Goal: Information Seeking & Learning: Learn about a topic

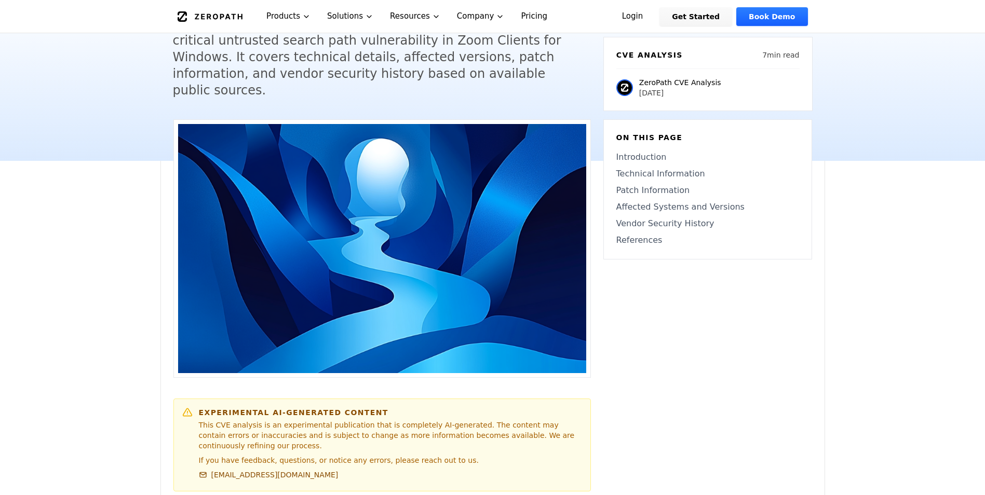
scroll to position [104, 0]
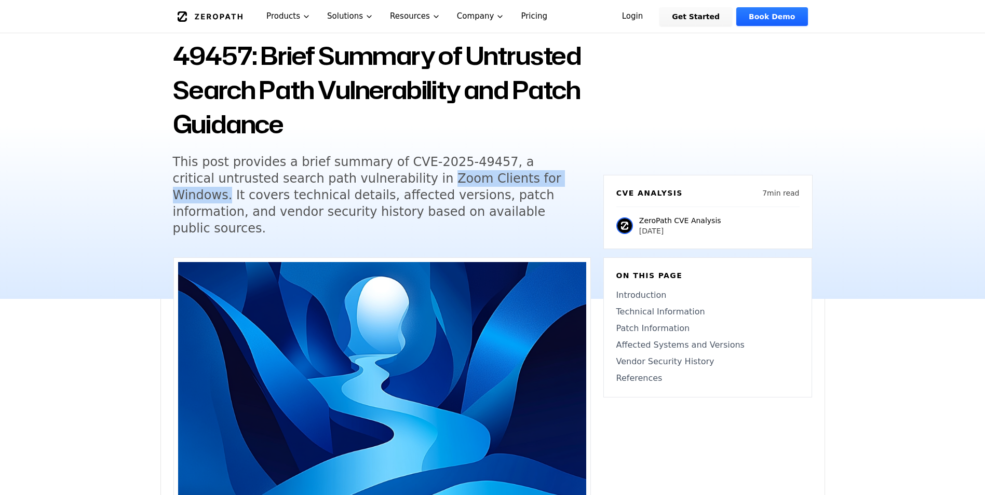
drag, startPoint x: 379, startPoint y: 181, endPoint x: 527, endPoint y: 175, distance: 148.6
click at [527, 175] on h5 "This post provides a brief summary of CVE-2025-49457, a critical untrusted sear…" at bounding box center [372, 195] width 399 height 83
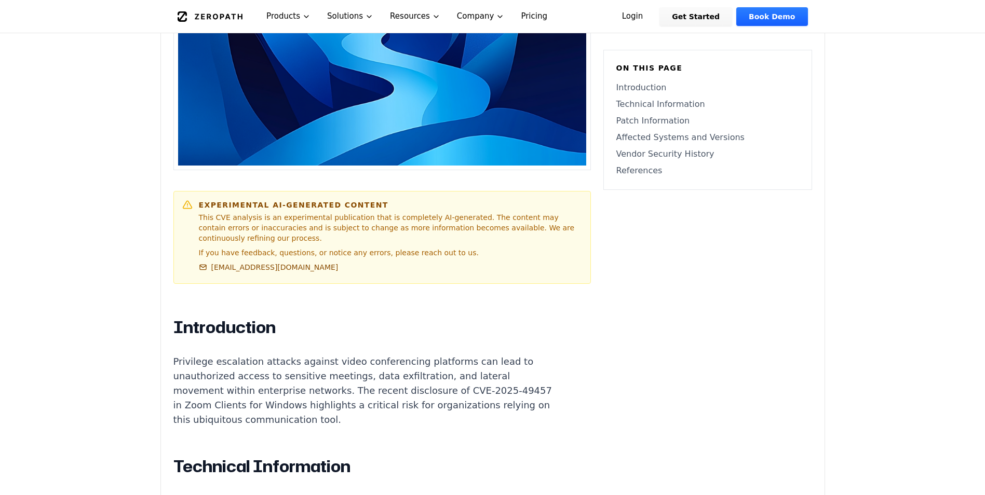
scroll to position [571, 0]
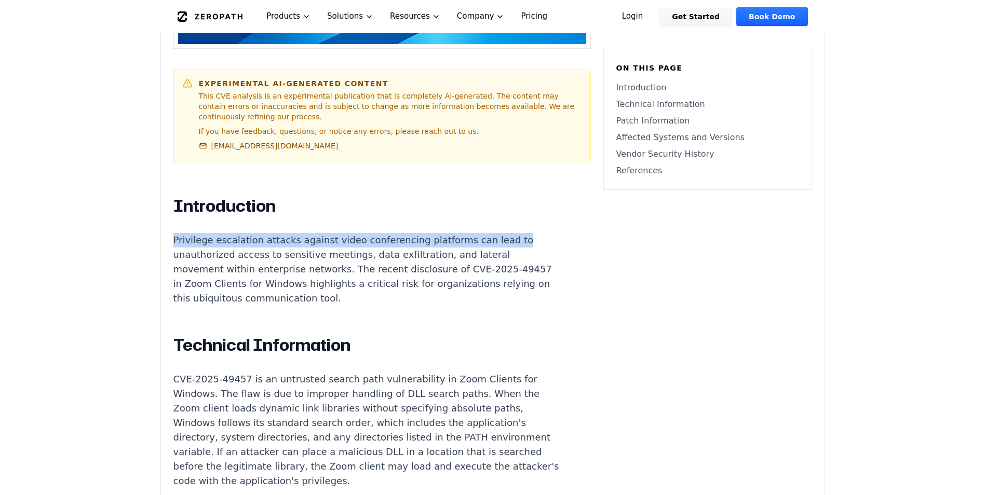
drag, startPoint x: 174, startPoint y: 211, endPoint x: 485, endPoint y: 208, distance: 310.5
click at [485, 233] on p "Privilege escalation attacks against video conferencing platforms can lead to u…" at bounding box center [366, 269] width 386 height 73
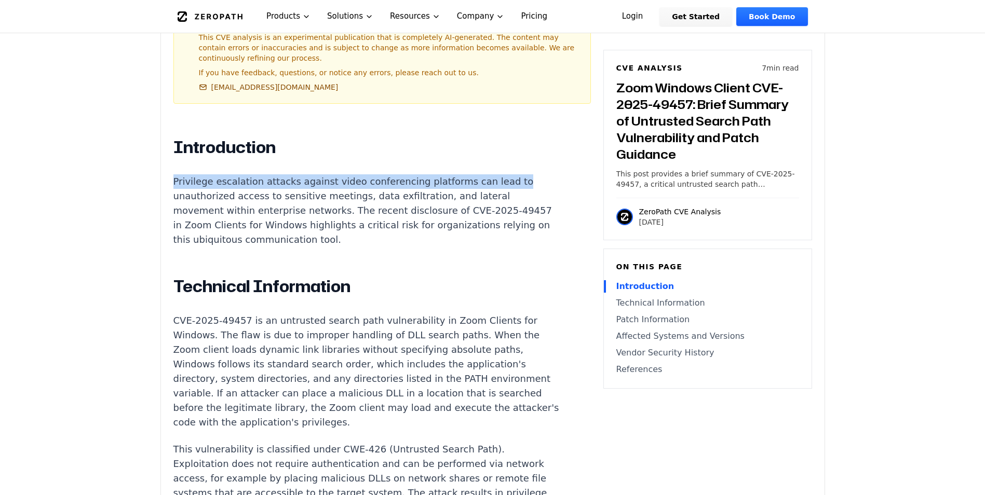
scroll to position [675, 0]
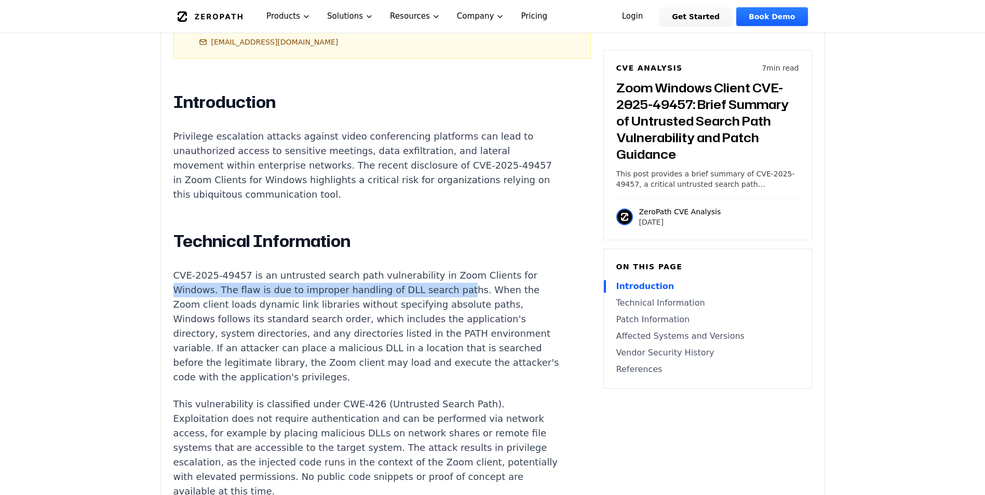
drag, startPoint x: 175, startPoint y: 269, endPoint x: 440, endPoint y: 260, distance: 265.5
click at [440, 268] on p "CVE-2025-49457 is an untrusted search path vulnerability in Zoom Clients for Wi…" at bounding box center [366, 326] width 386 height 116
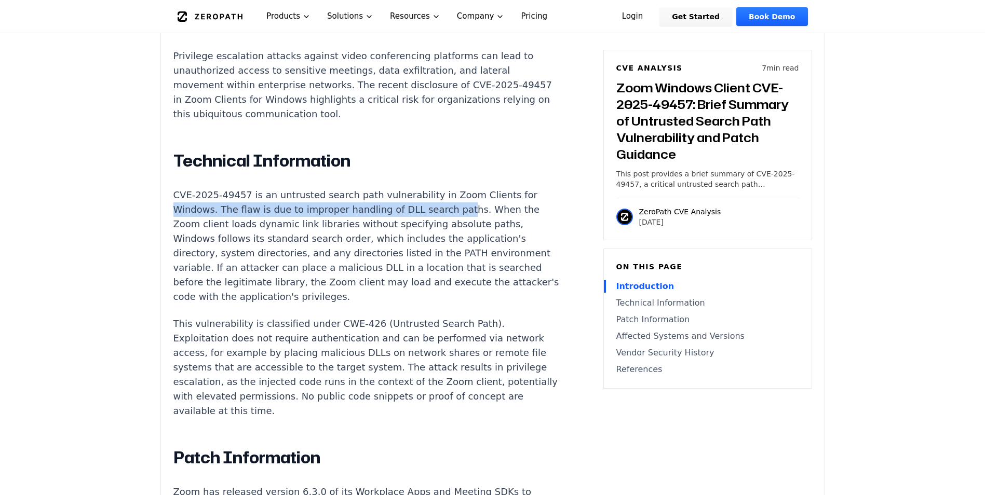
scroll to position [831, 0]
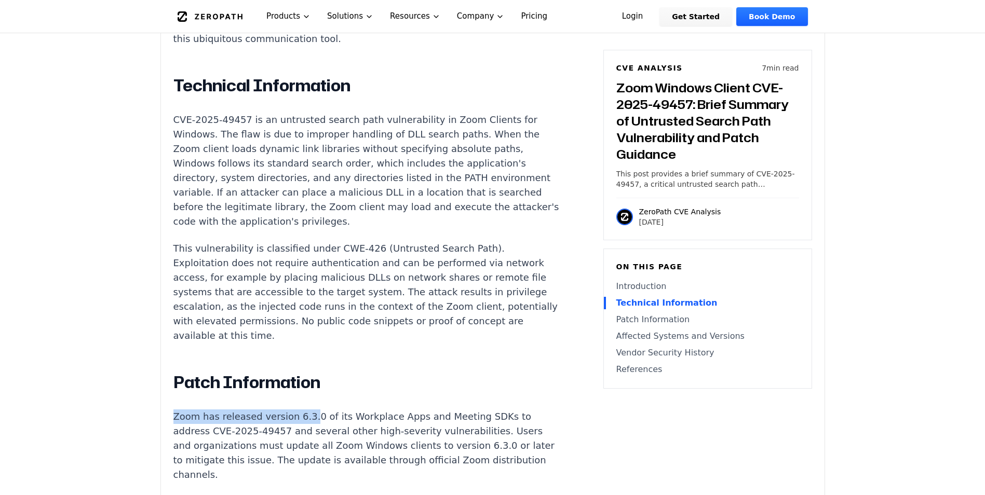
drag, startPoint x: 192, startPoint y: 386, endPoint x: 300, endPoint y: 389, distance: 108.0
click at [300, 410] on p "Zoom has released version 6.3.0 of its Workplace Apps and Meeting SDKs to addre…" at bounding box center [366, 446] width 386 height 73
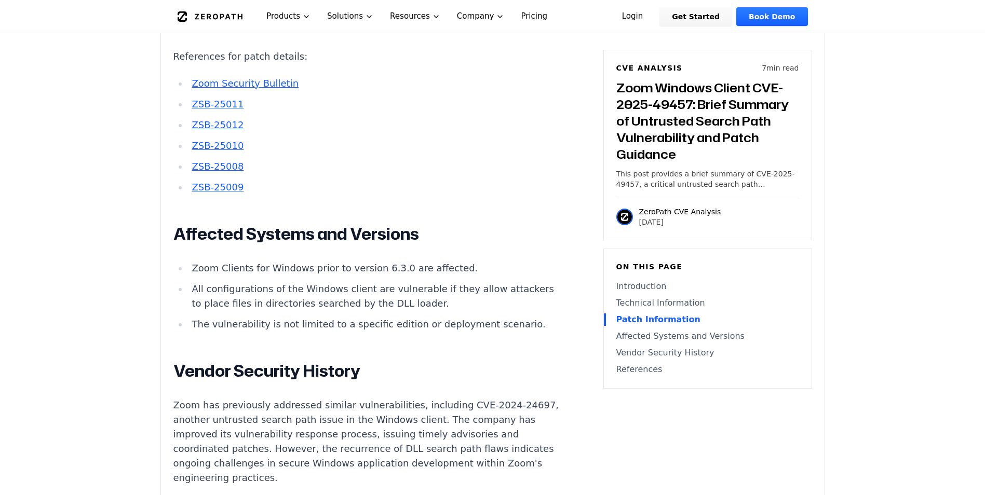
scroll to position [1350, 0]
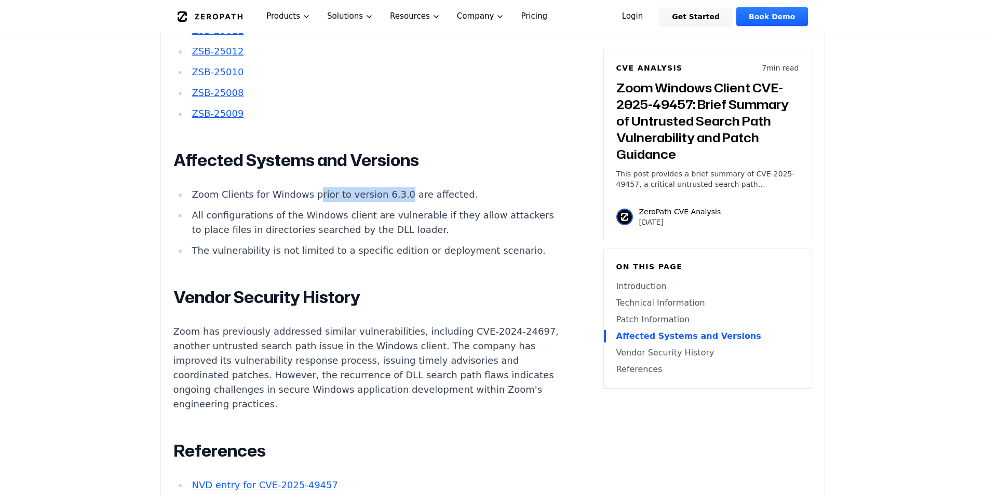
drag, startPoint x: 387, startPoint y: 165, endPoint x: 310, endPoint y: 169, distance: 77.0
click at [310, 187] on li "Zoom Clients for Windows prior to version 6.3.0 are affected." at bounding box center [374, 194] width 372 height 15
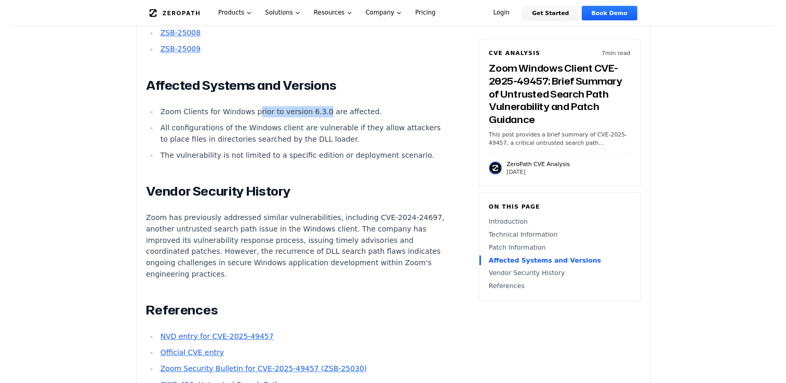
scroll to position [1402, 0]
